Goal: Transaction & Acquisition: Purchase product/service

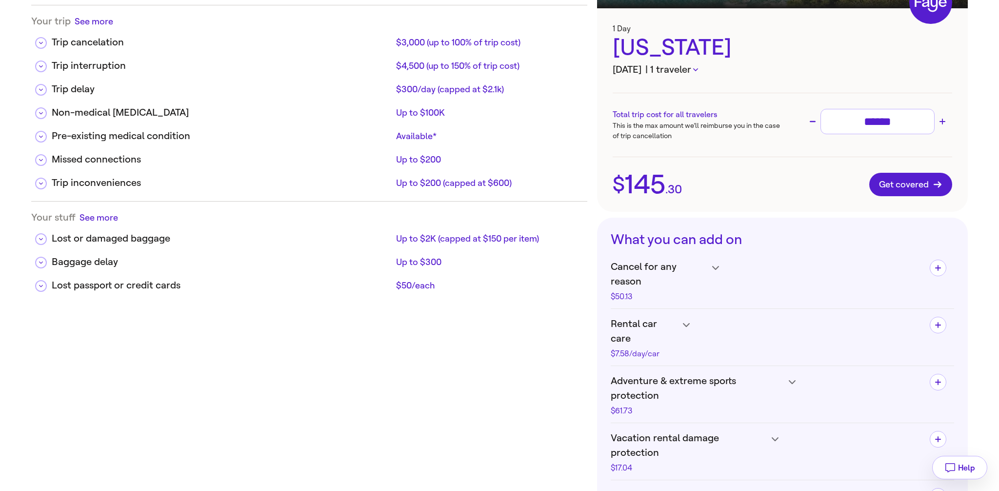
scroll to position [53, 0]
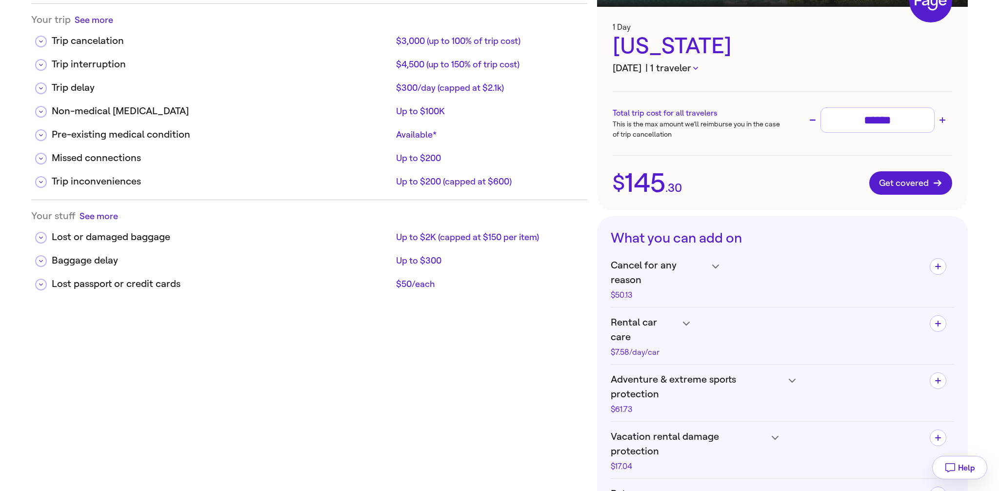
scroll to position [175, 0]
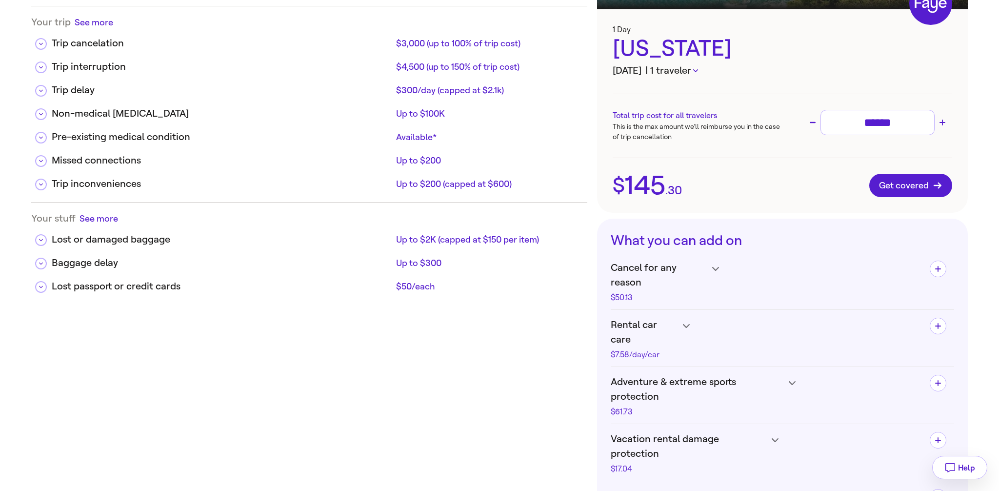
click at [698, 71] on icon "button" at bounding box center [695, 70] width 5 height 3
click at [719, 71] on div at bounding box center [499, 245] width 999 height 491
